Goal: Transaction & Acquisition: Subscribe to service/newsletter

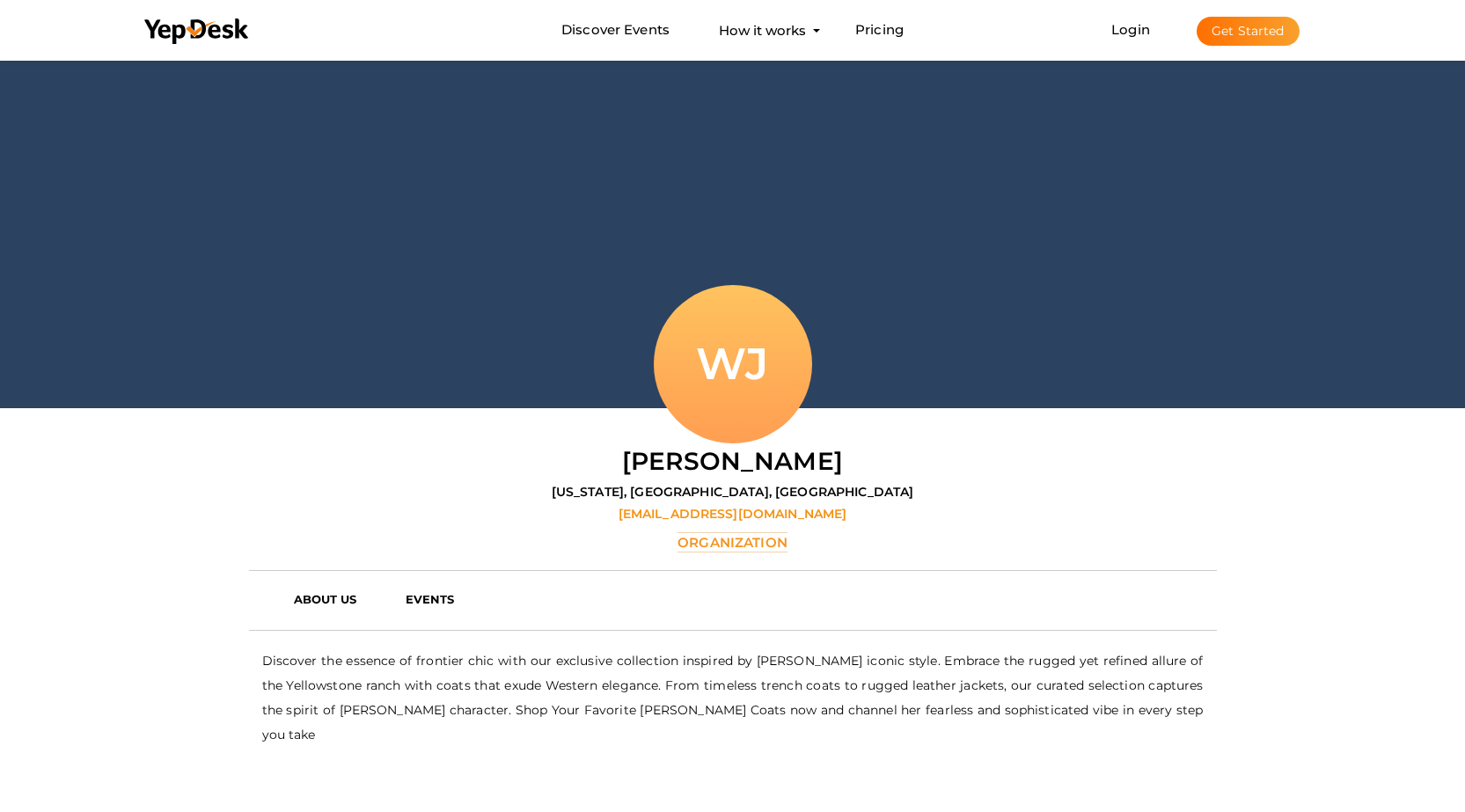
drag, startPoint x: 215, startPoint y: 29, endPoint x: 73, endPoint y: 172, distance: 201.5
click at [40, 180] on div at bounding box center [732, 232] width 1465 height 352
click at [369, 294] on div at bounding box center [732, 232] width 1465 height 352
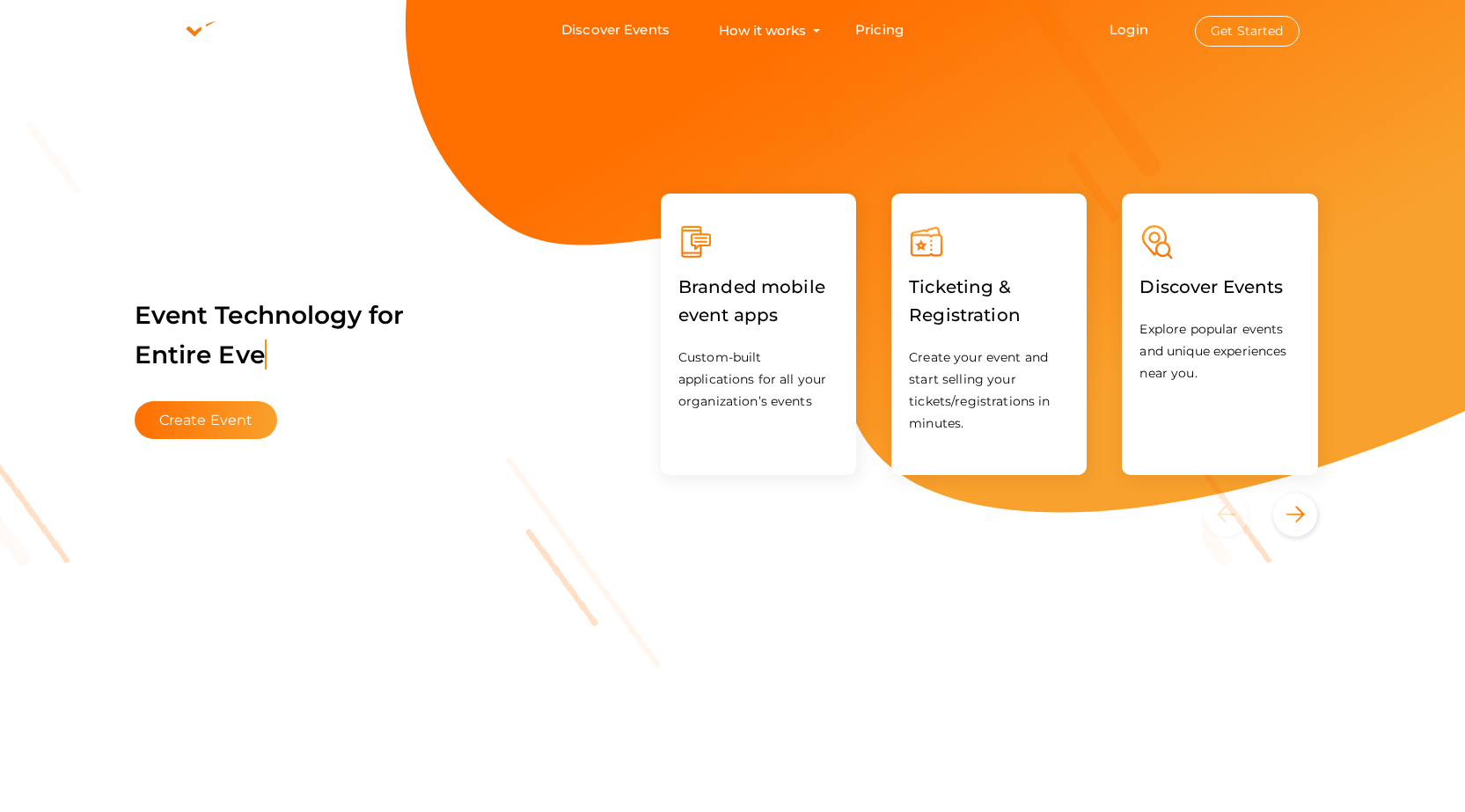
click at [1260, 24] on button "Get Started" at bounding box center [1247, 31] width 105 height 30
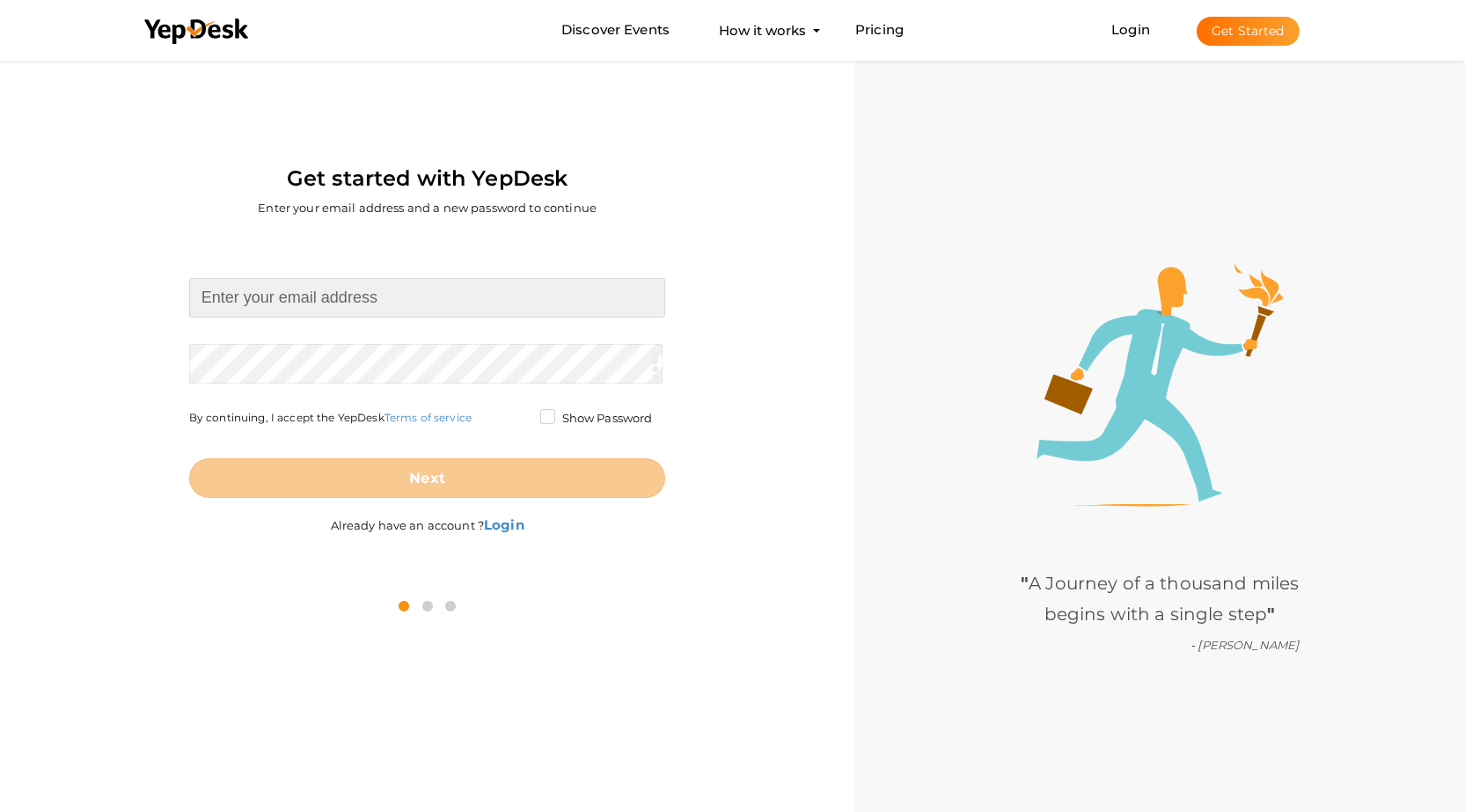
type input "[EMAIL_ADDRESS][DOMAIN_NAME]"
click at [290, 299] on input "[EMAIL_ADDRESS][DOMAIN_NAME]" at bounding box center [427, 298] width 477 height 39
